Goal: Information Seeking & Learning: Understand process/instructions

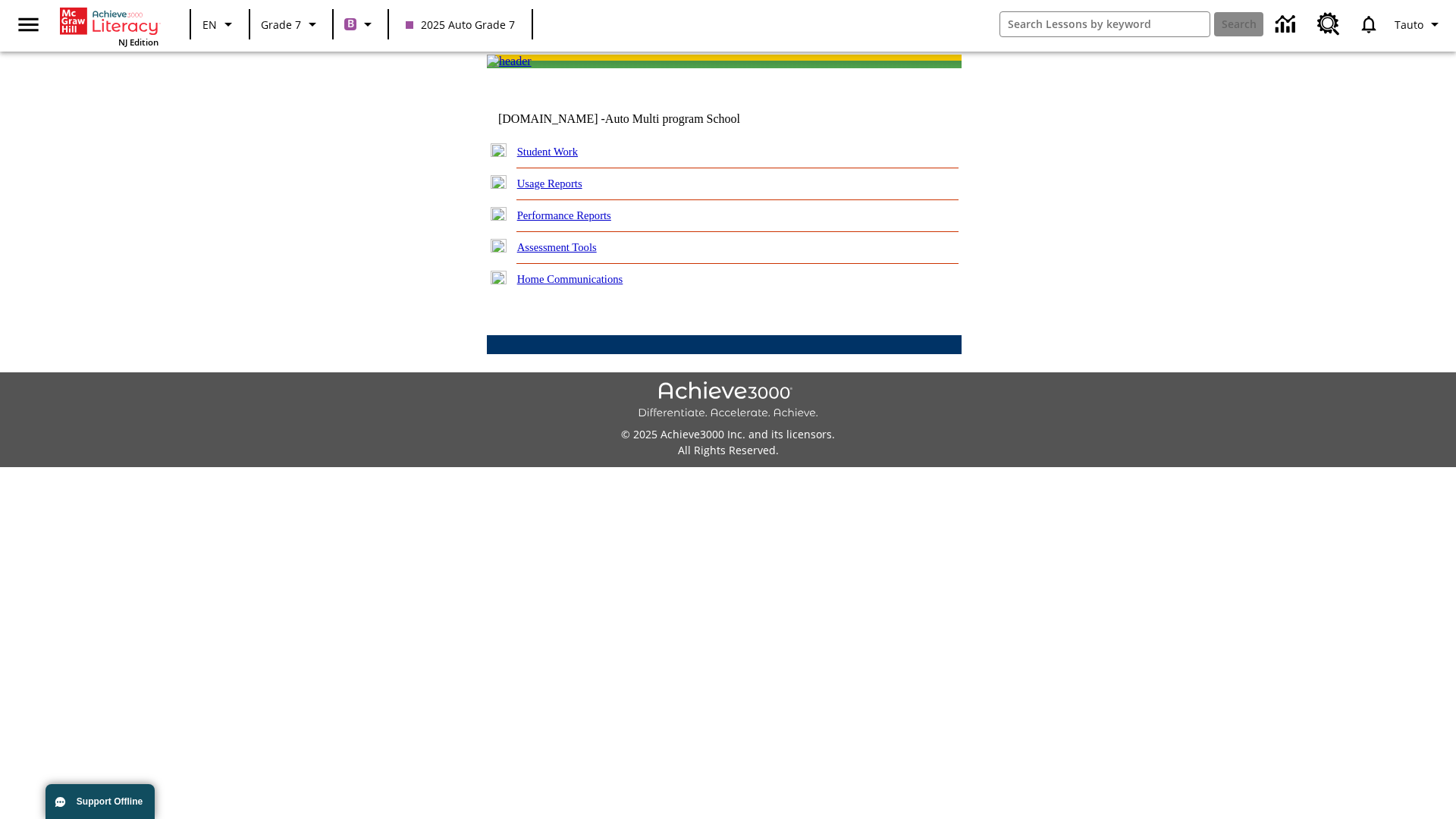
click at [580, 221] on link "Performance Reports" at bounding box center [564, 215] width 94 height 12
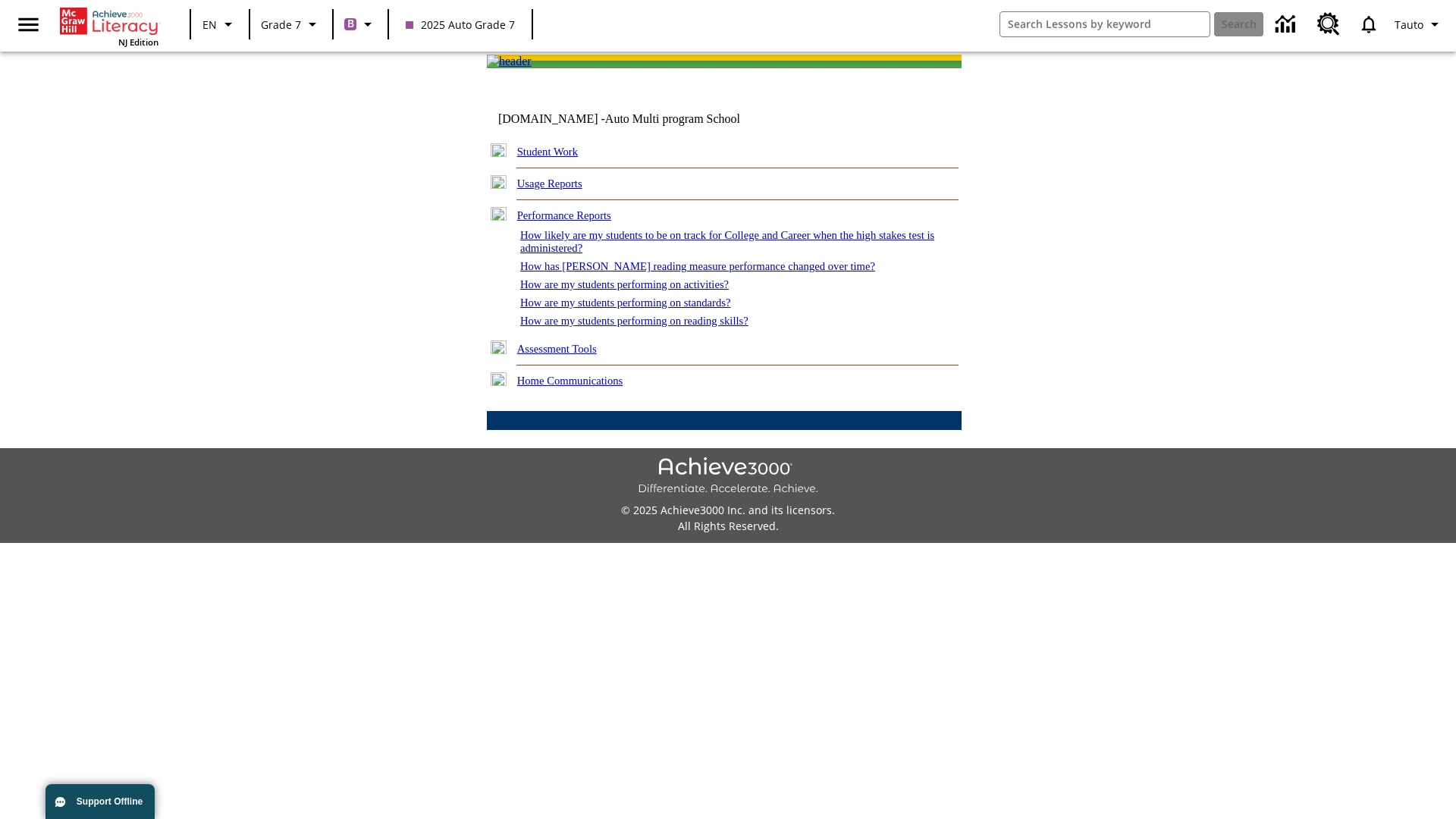
click at [639, 291] on link "How are my students performing on activities?" at bounding box center [624, 284] width 208 height 12
